Goal: Communication & Community: Answer question/provide support

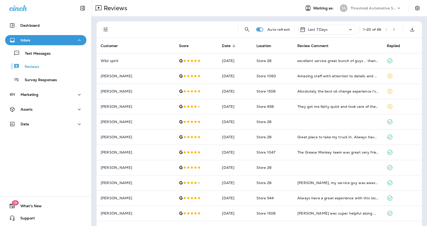
click at [105, 28] on icon "Filters" at bounding box center [106, 29] width 6 height 6
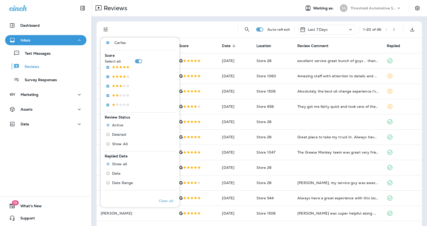
scroll to position [127, 0]
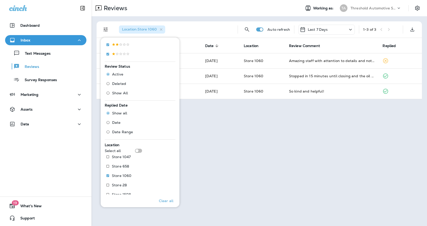
click at [251, 125] on div "Reviews Working as: TA Threshold Automotive Service dba Grease Monkey Location …" at bounding box center [260, 113] width 336 height 226
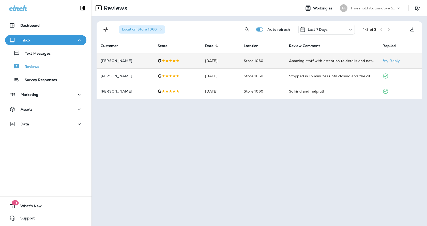
click at [388, 64] on td "Reply" at bounding box center [401, 60] width 44 height 15
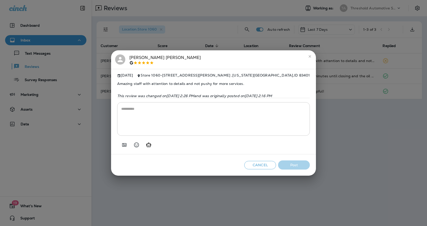
click at [146, 143] on icon "Generate AI response" at bounding box center [148, 145] width 5 height 4
type textarea "**********"
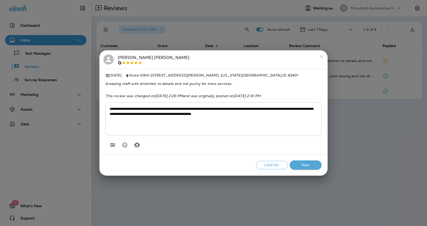
click at [309, 164] on button "Post" at bounding box center [306, 165] width 32 height 9
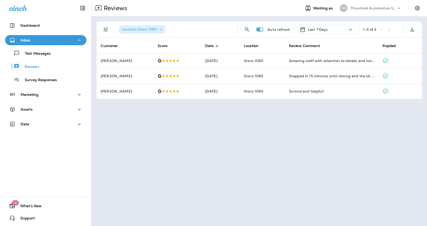
click at [155, 27] on div "Location : Store 1060" at bounding box center [142, 29] width 46 height 8
click at [163, 28] on icon "button" at bounding box center [161, 29] width 4 height 4
